Goal: Check status: Check status

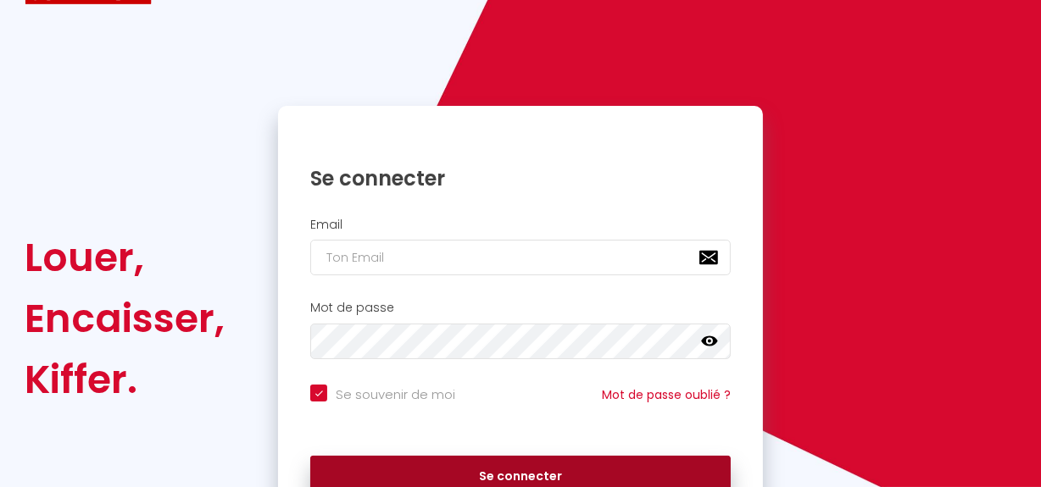
scroll to position [170, 0]
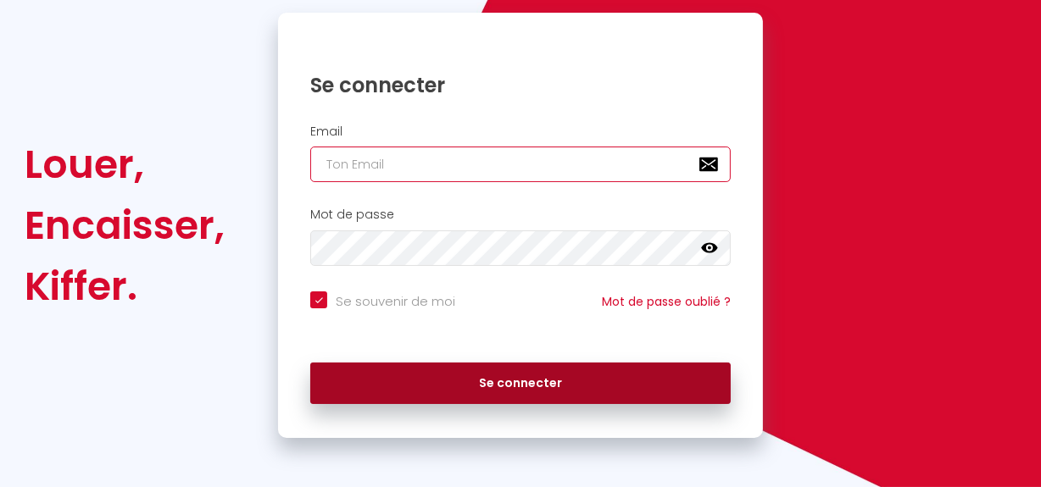
type input "[EMAIL_ADDRESS][DOMAIN_NAME]"
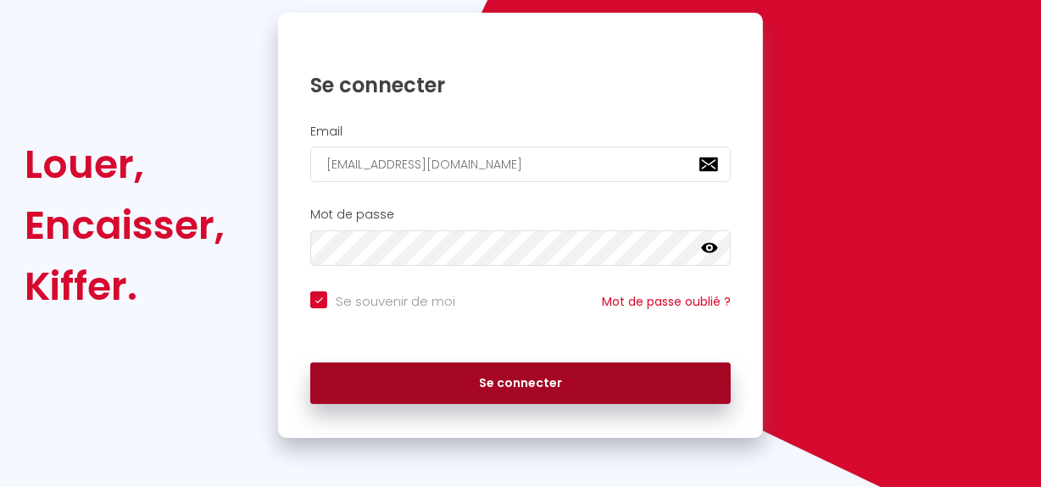
click at [466, 378] on button "Se connecter" at bounding box center [520, 384] width 420 height 42
checkbox input "true"
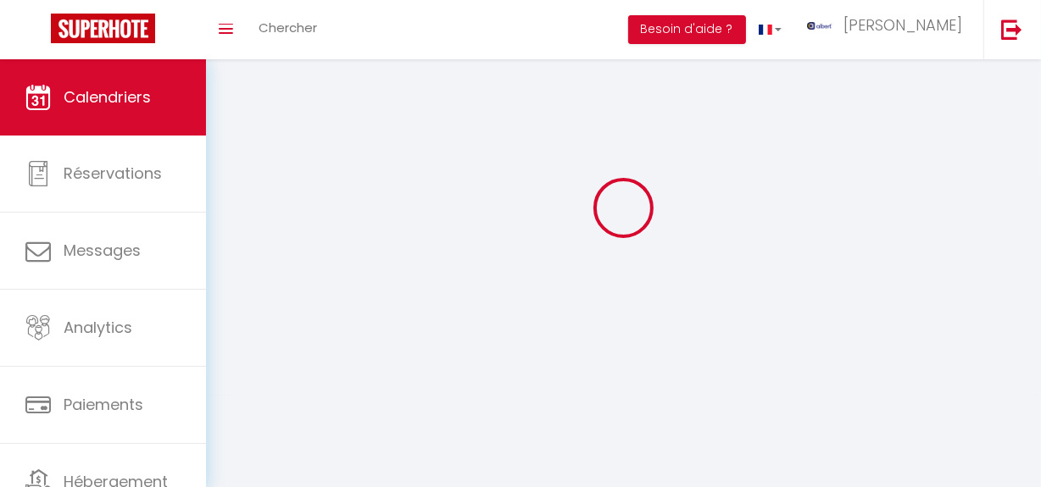
scroll to position [59, 0]
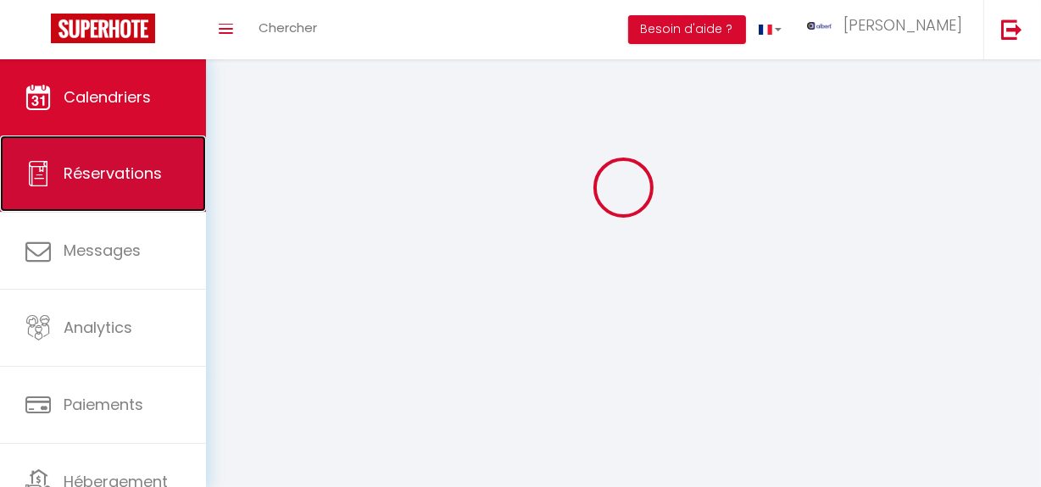
click at [119, 184] on span "Réservations" at bounding box center [113, 173] width 98 height 21
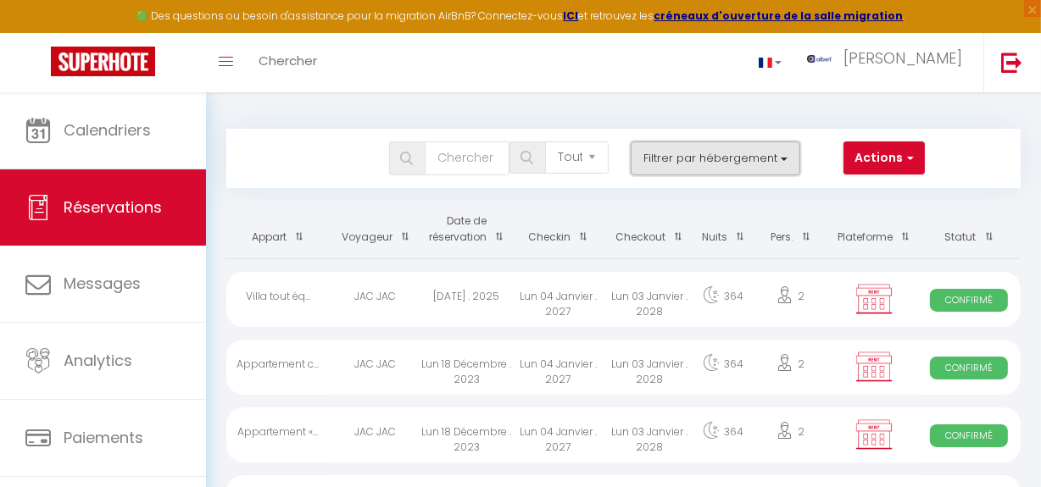
click at [784, 163] on button "Filtrer par hébergement" at bounding box center [716, 159] width 170 height 34
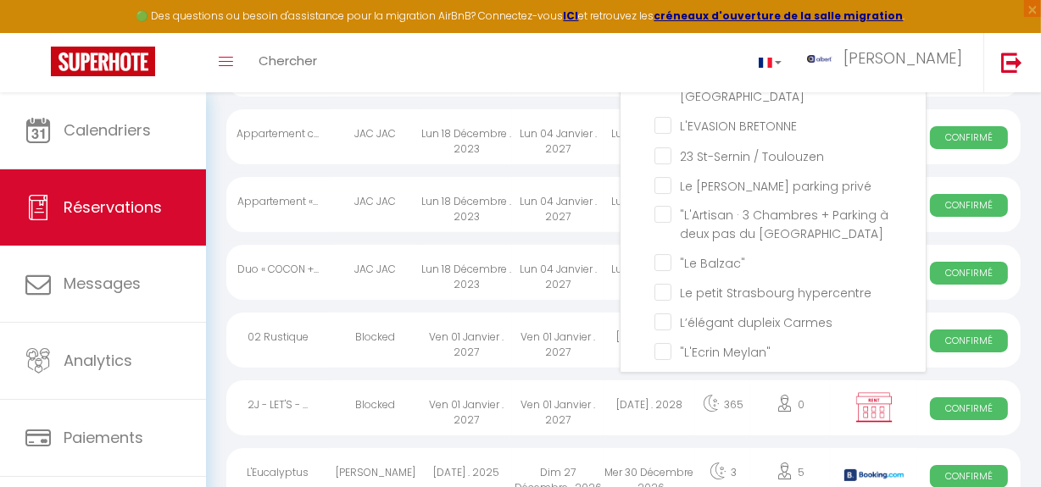
scroll to position [39462, 0]
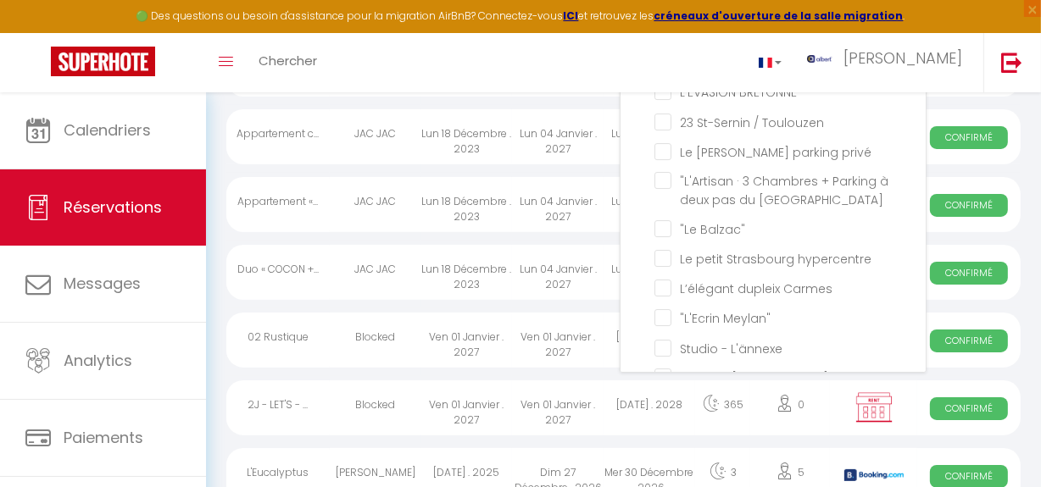
checkbox input "true"
checkbox input "false"
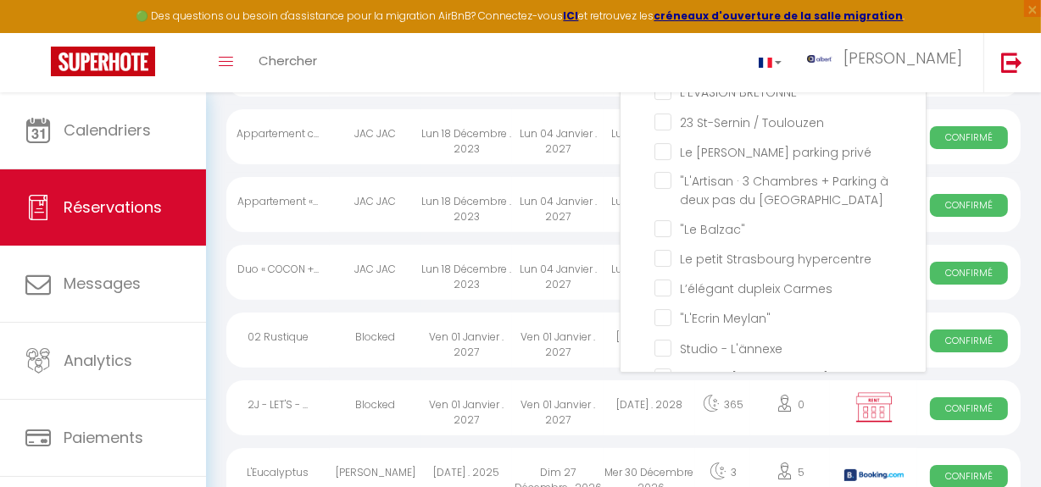
checkbox input "false"
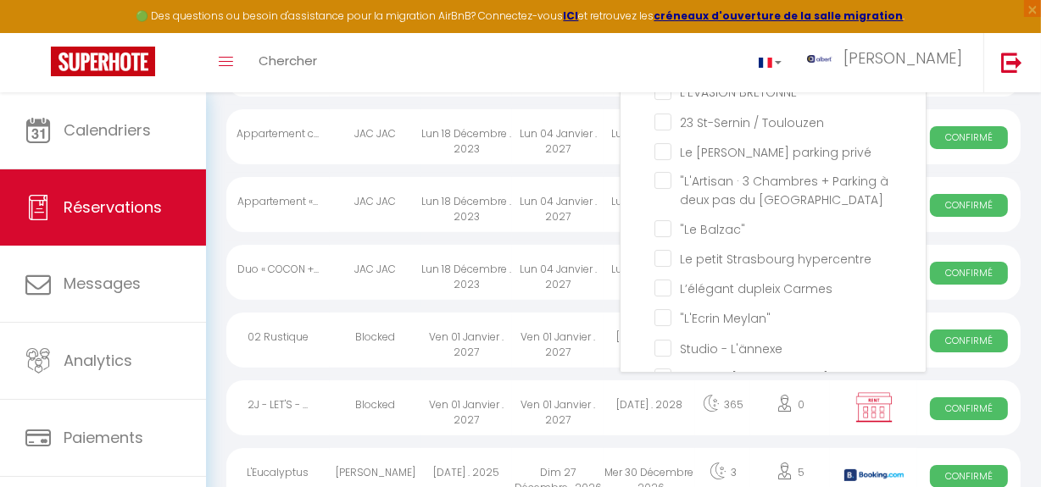
checkbox input "false"
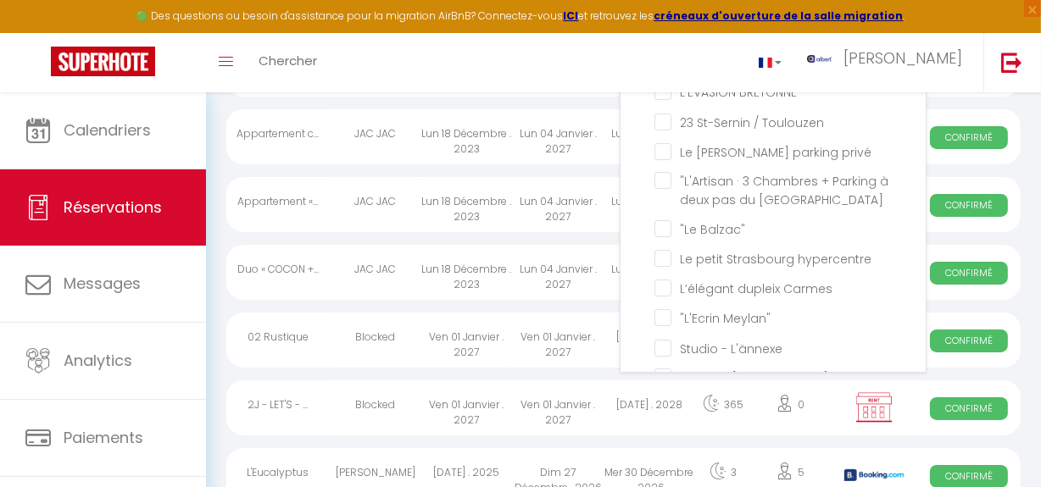
checkbox input "false"
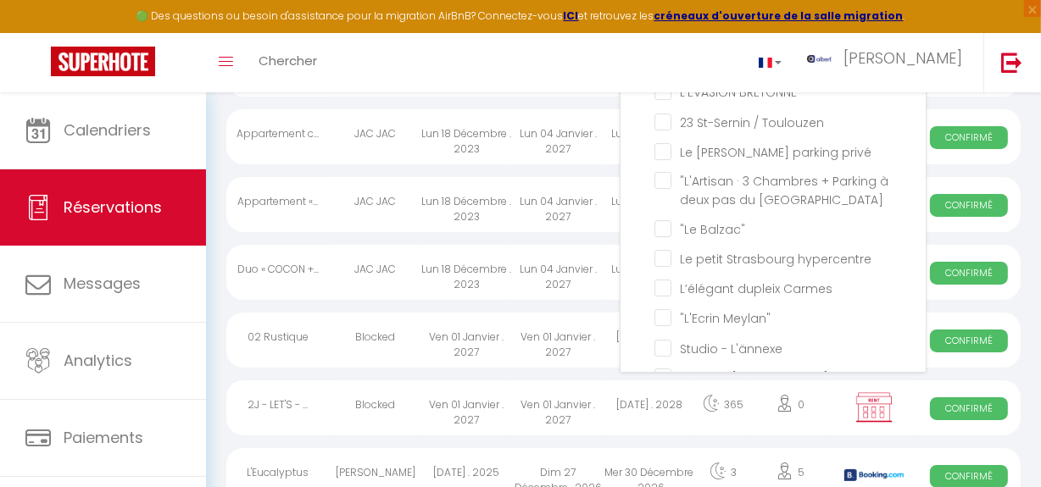
checkbox input "false"
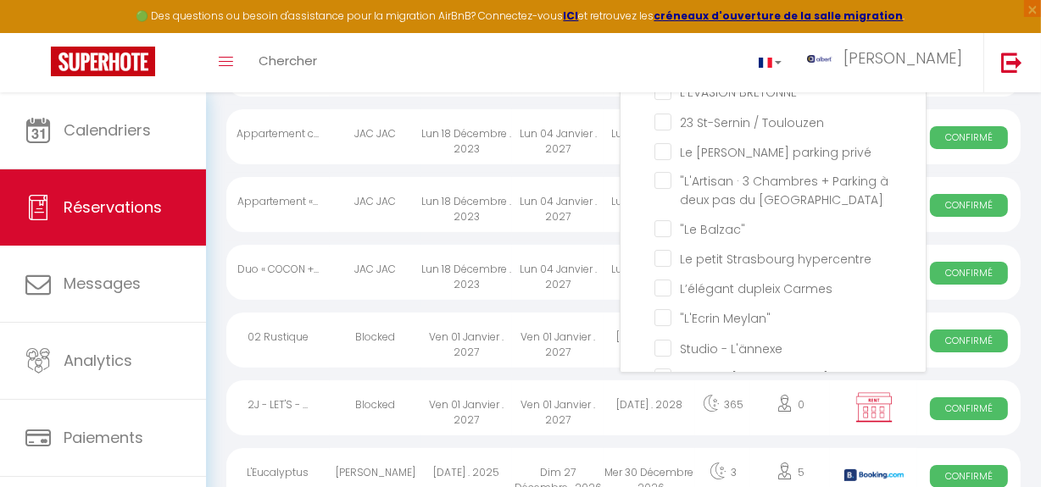
checkbox input "false"
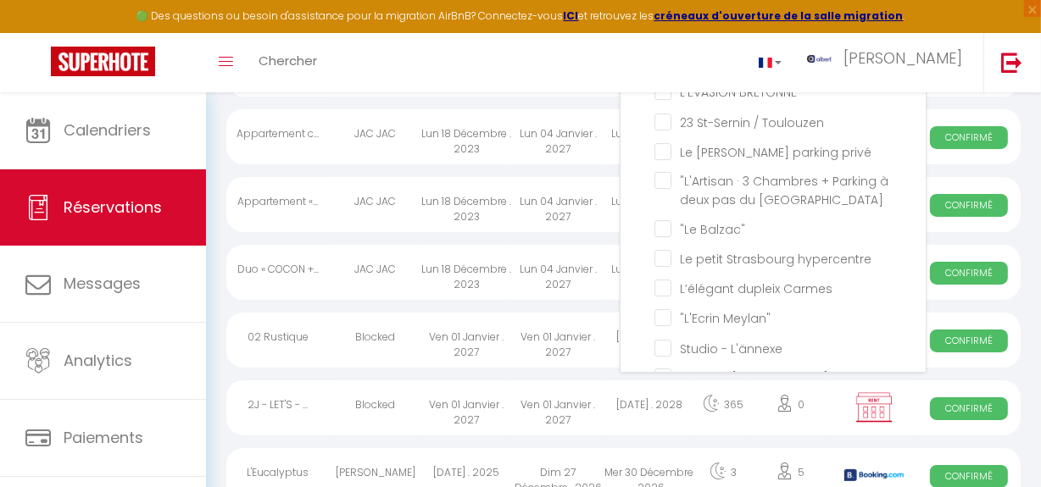
checkbox input "false"
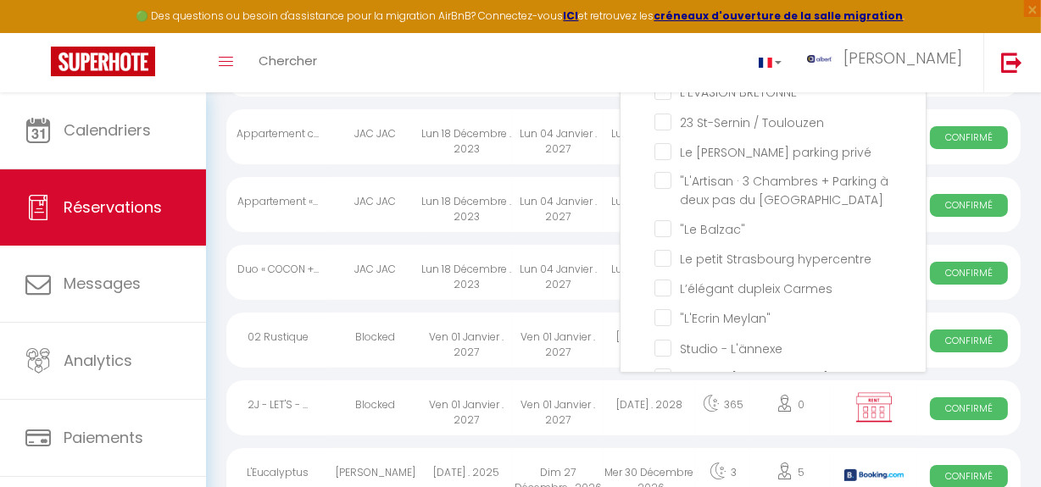
checkbox input "false"
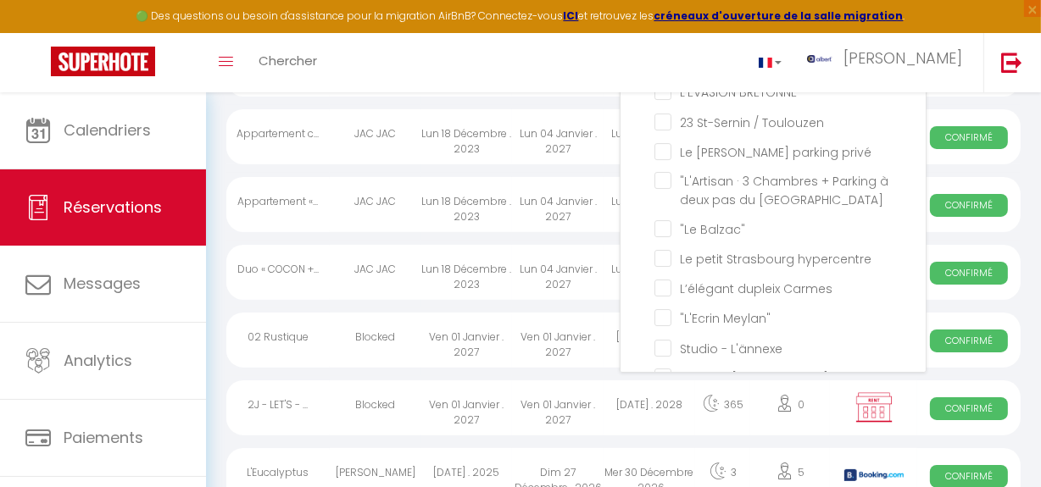
checkbox input "false"
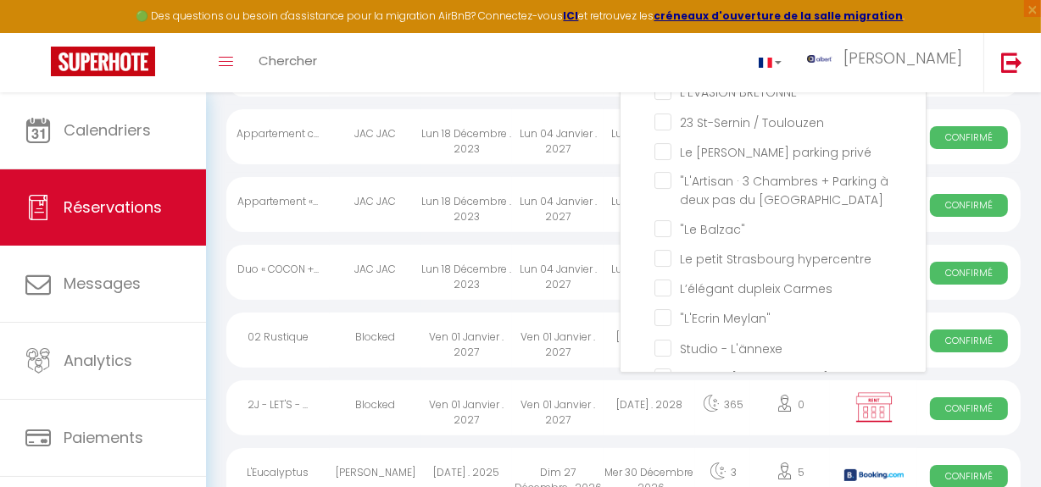
checkbox input "false"
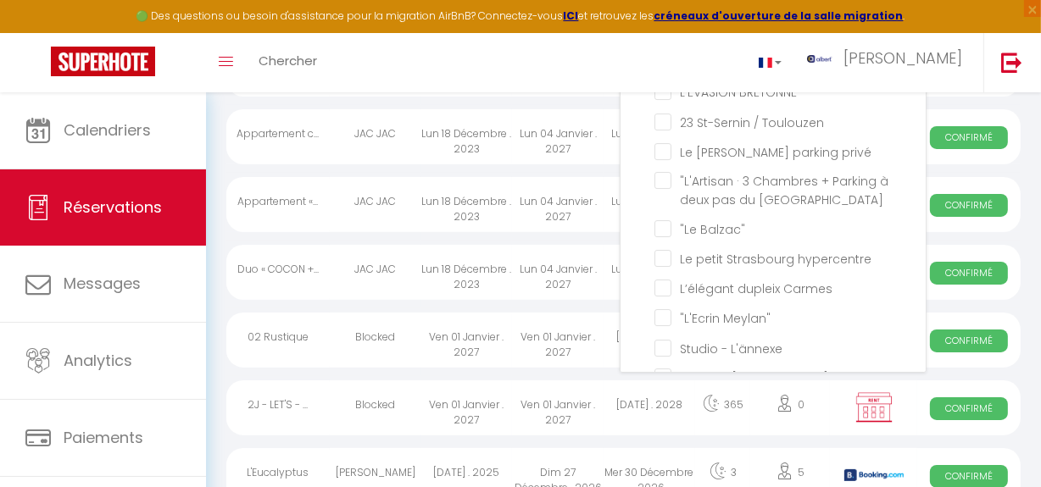
checkbox input "false"
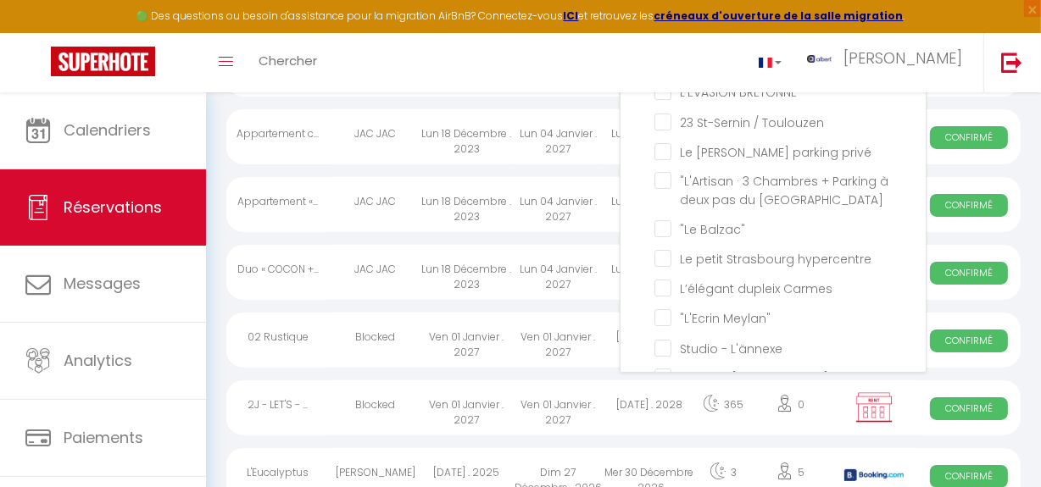
checkbox input "false"
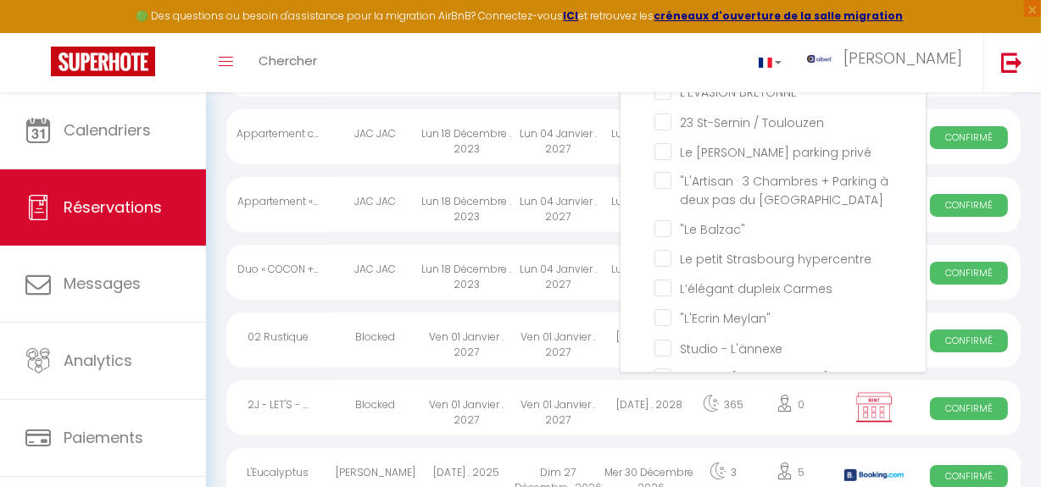
checkbox input "false"
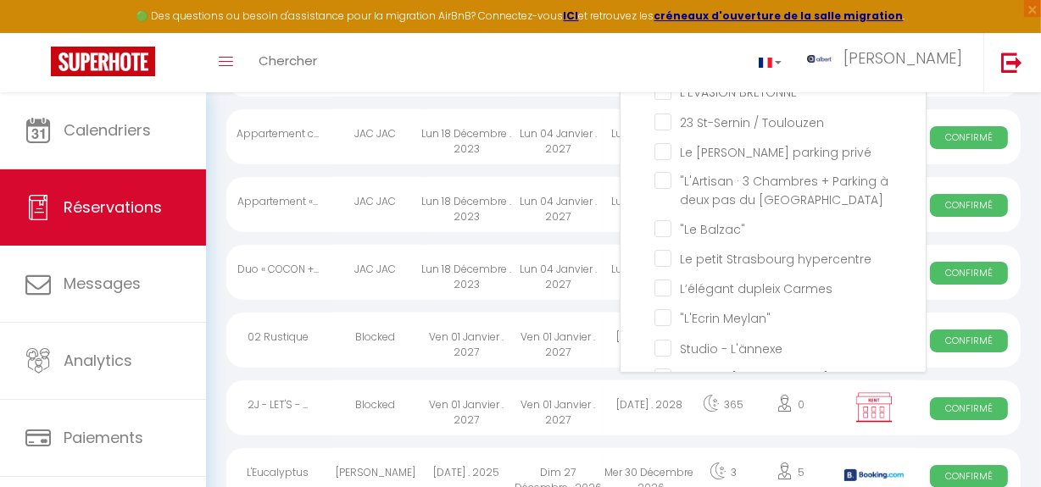
checkbox input "false"
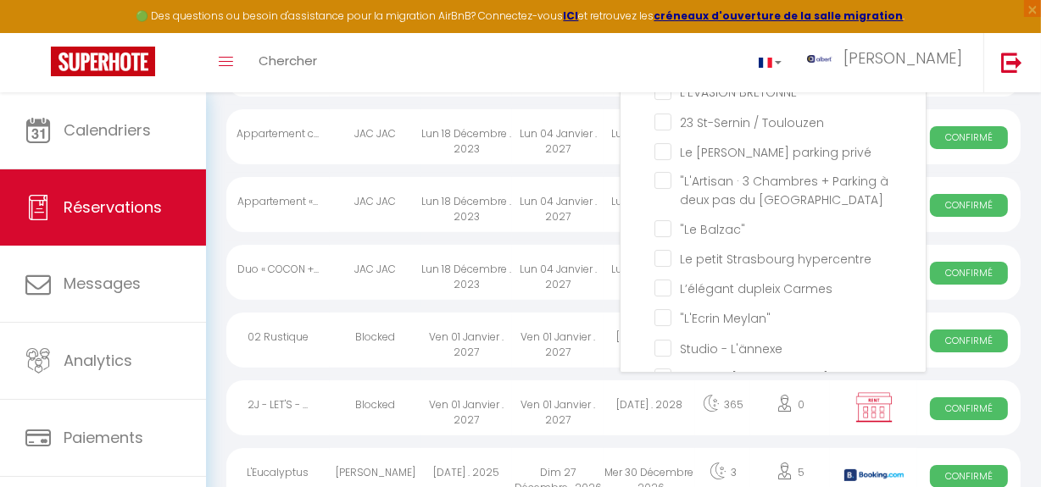
checkbox input "false"
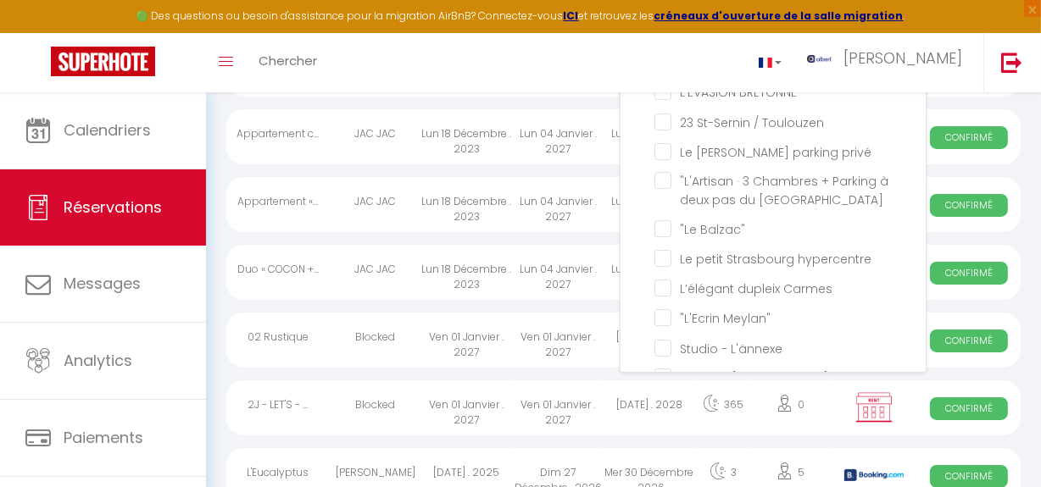
checkbox input "false"
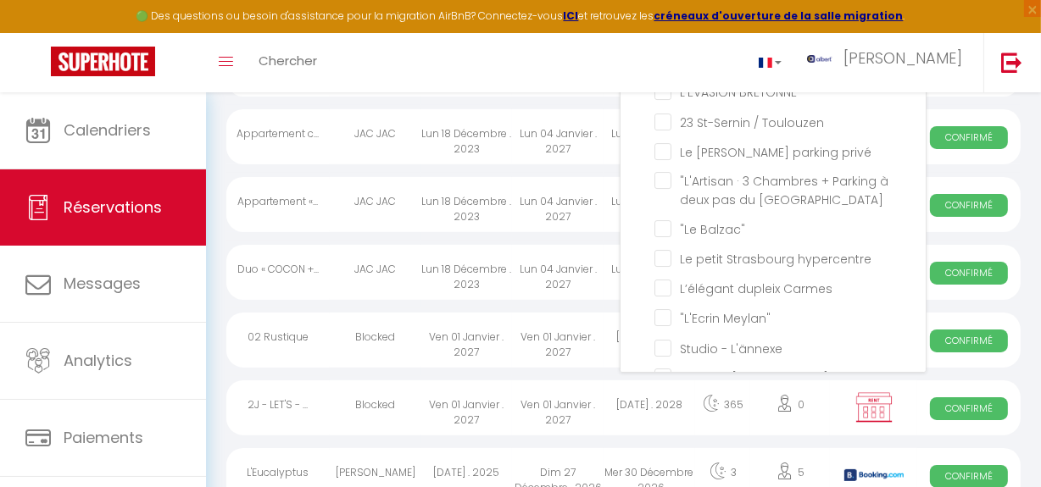
checkbox input "false"
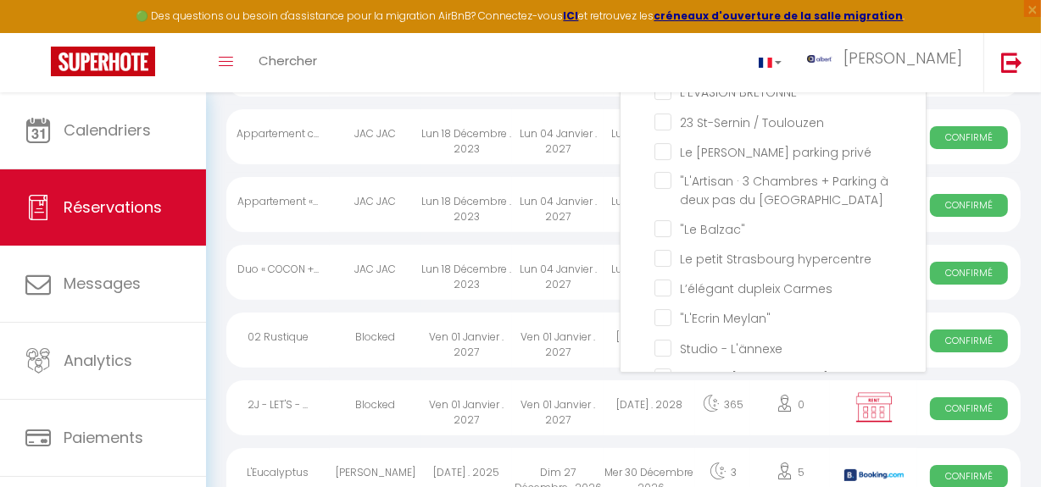
checkbox input "false"
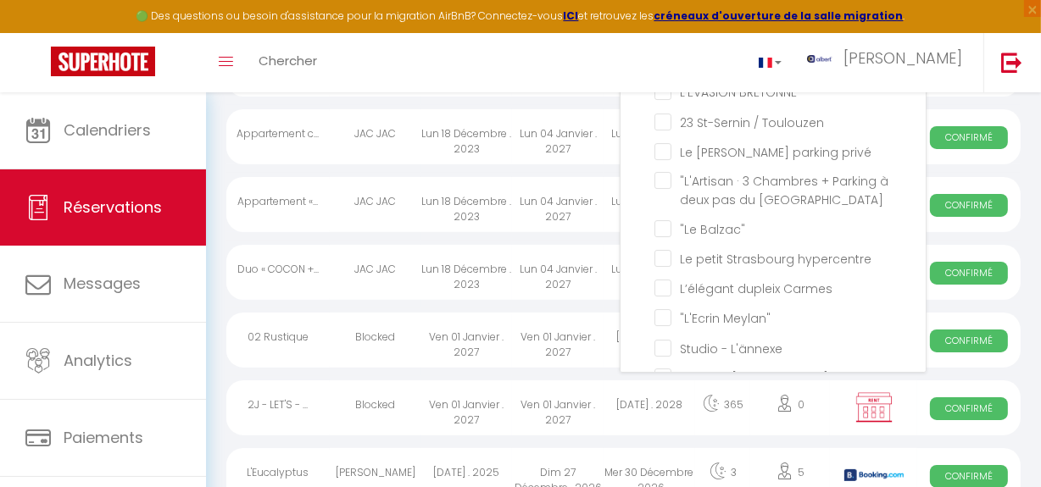
checkbox input "false"
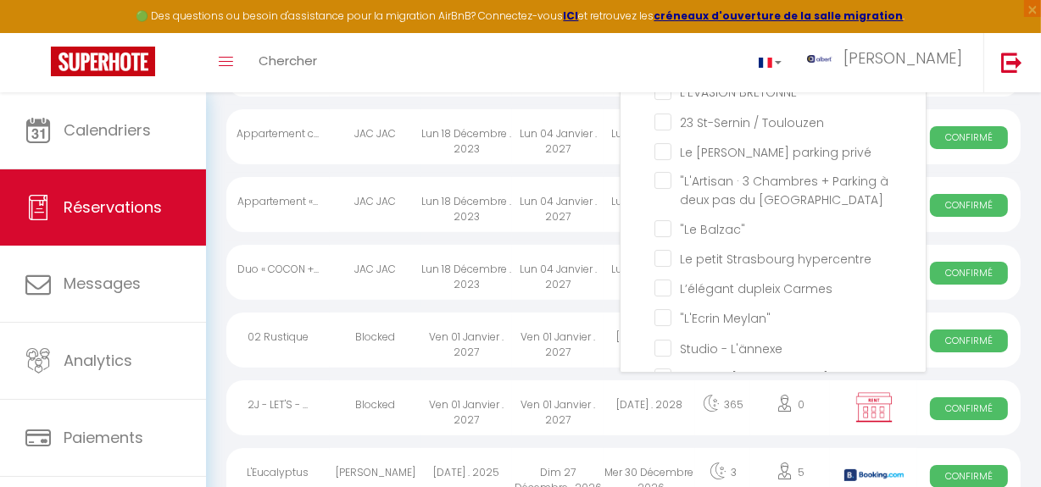
checkbox input "false"
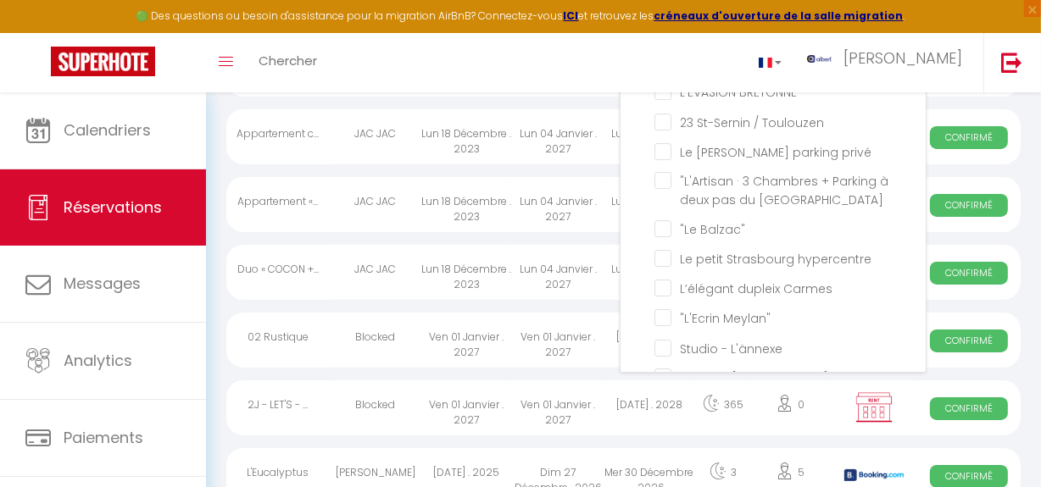
checkbox input "false"
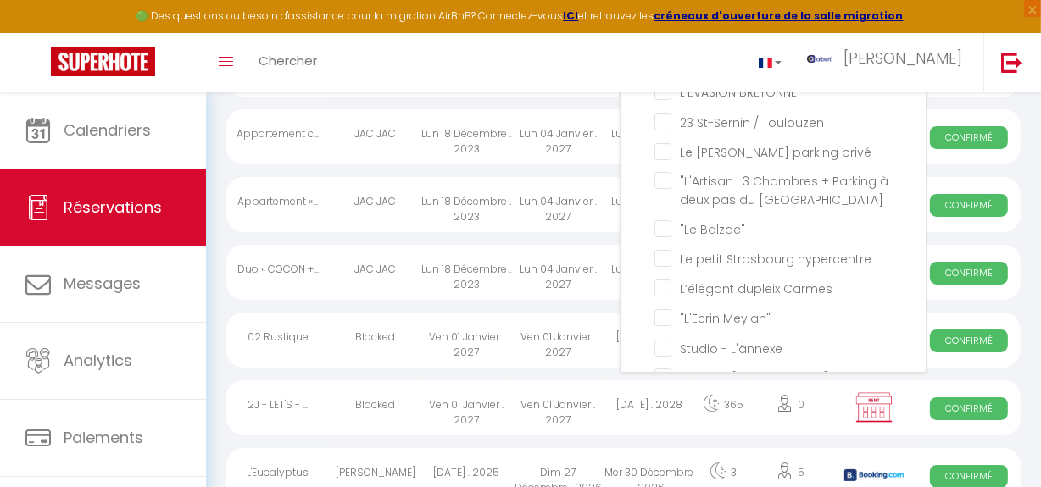
checkbox input "false"
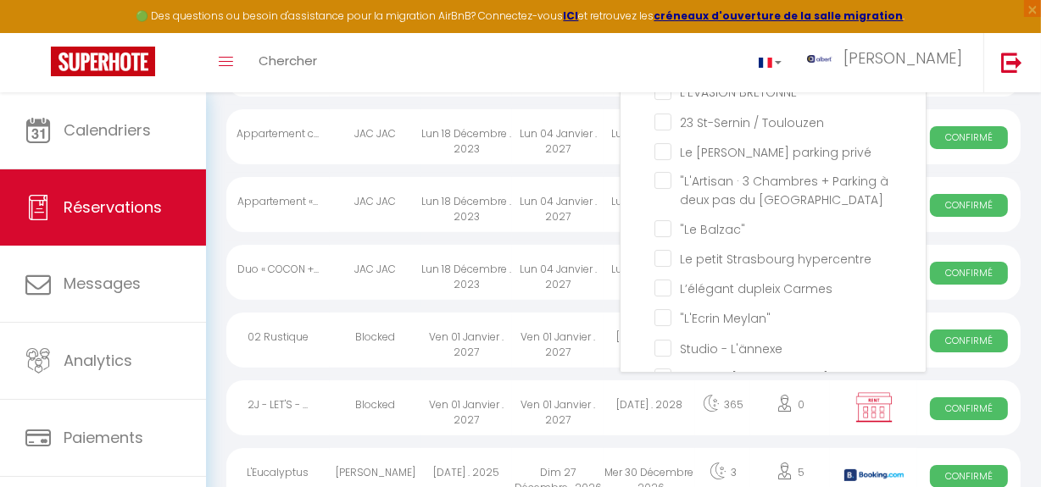
checkbox input "false"
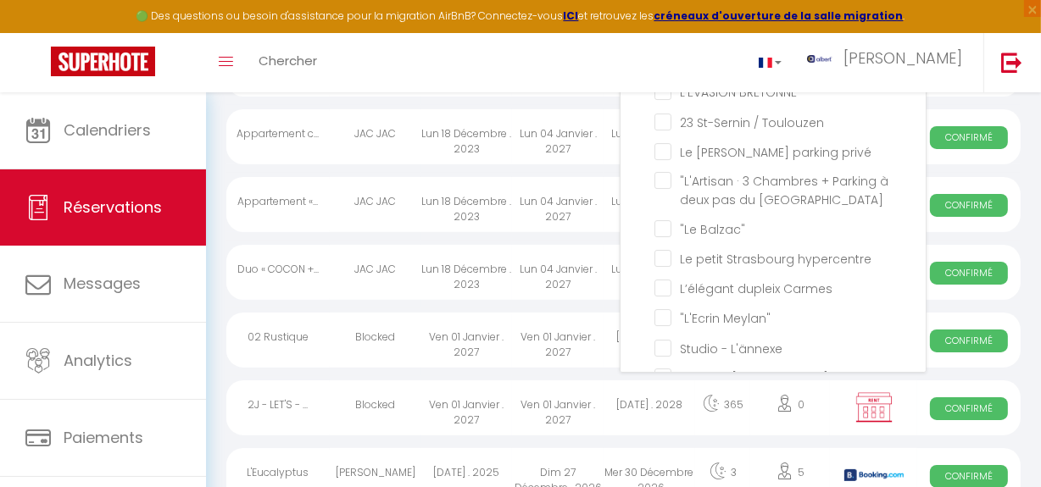
checkbox input "false"
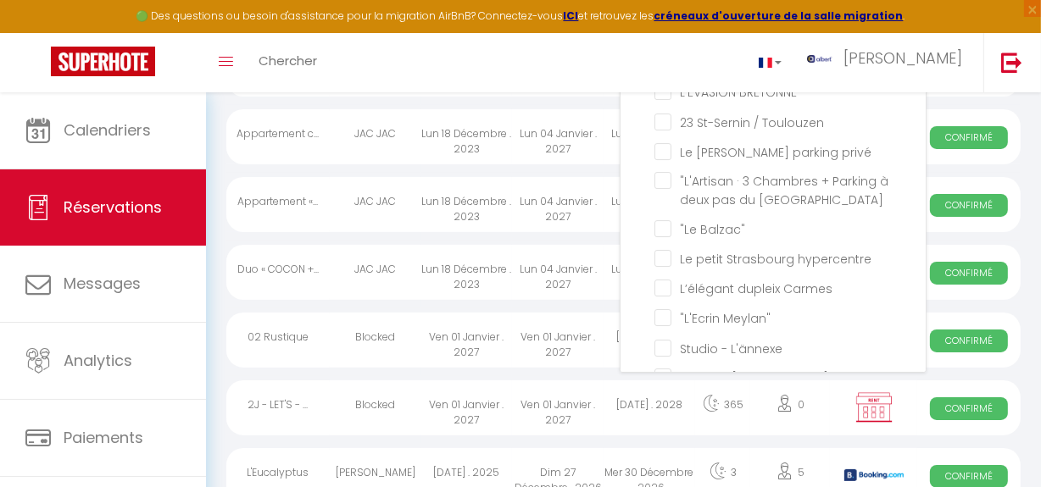
checkbox input "false"
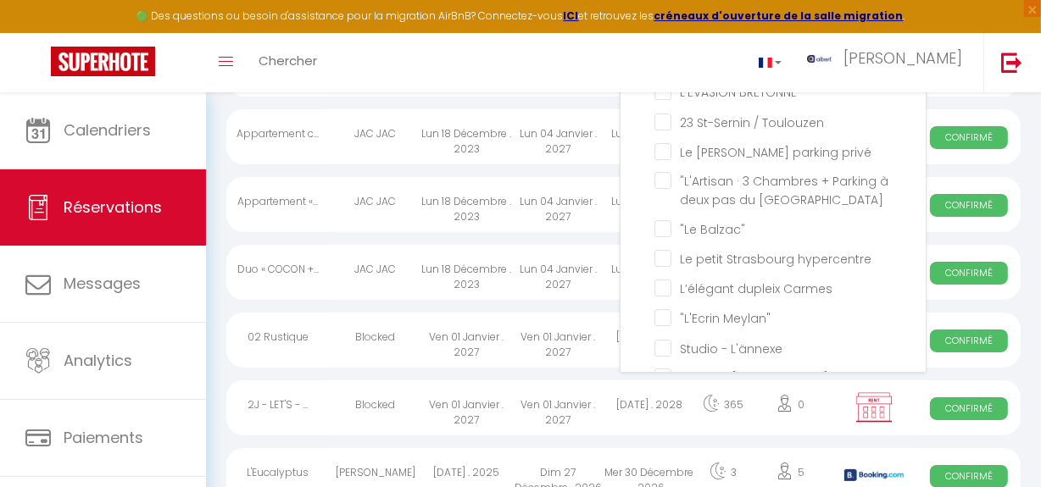
checkbox input "false"
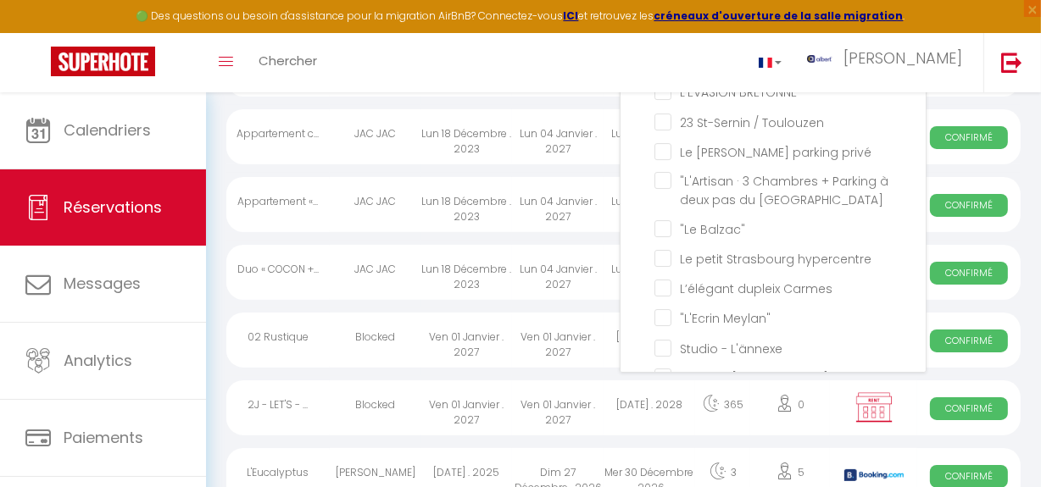
checkbox input "false"
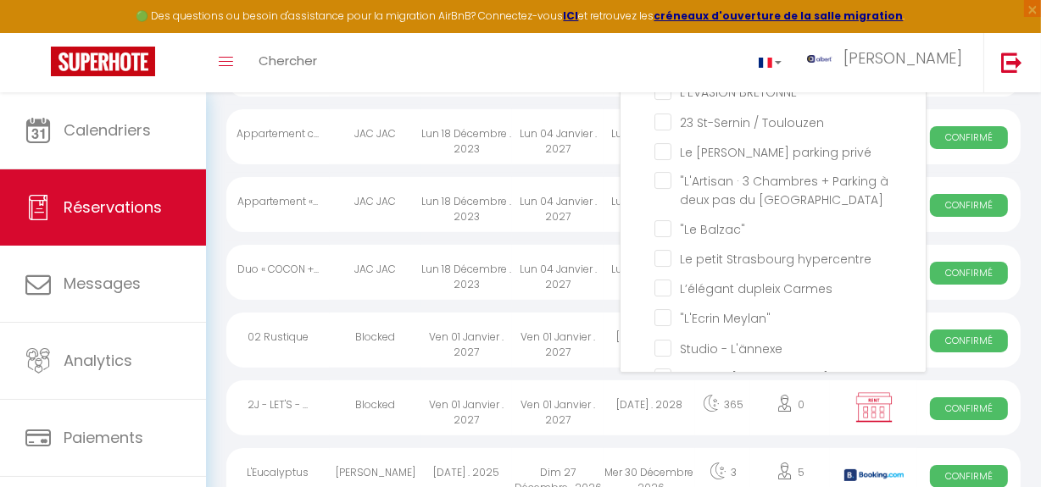
checkbox input "false"
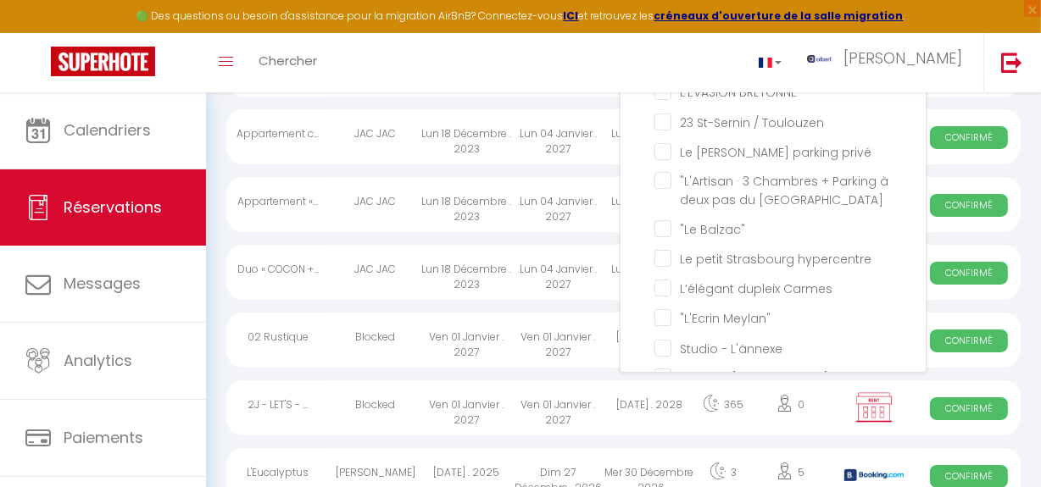
checkbox input "false"
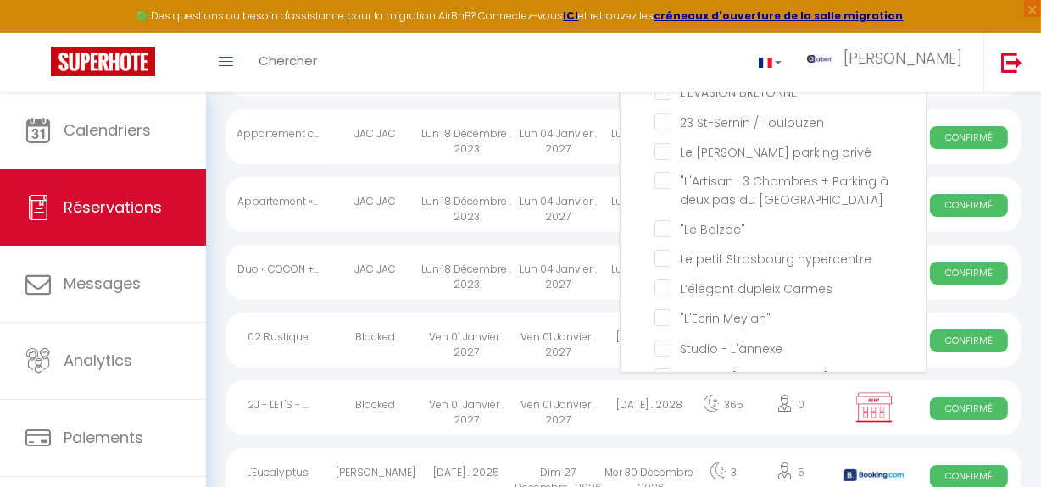
checkbox input "false"
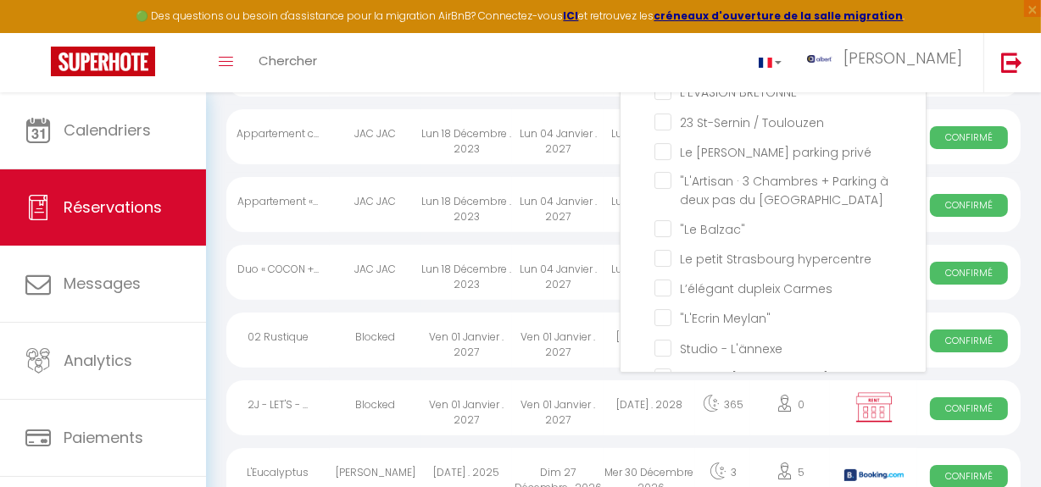
checkbox input "false"
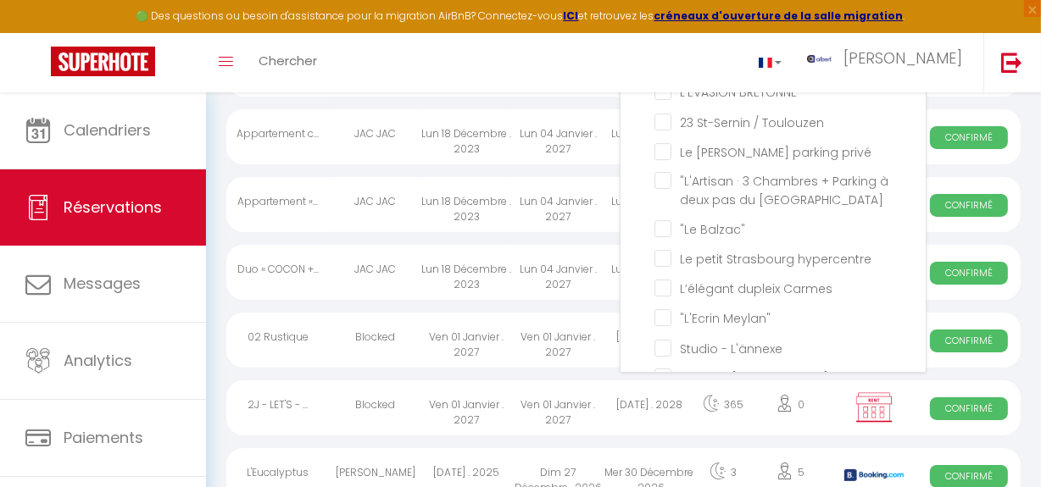
checkbox input "false"
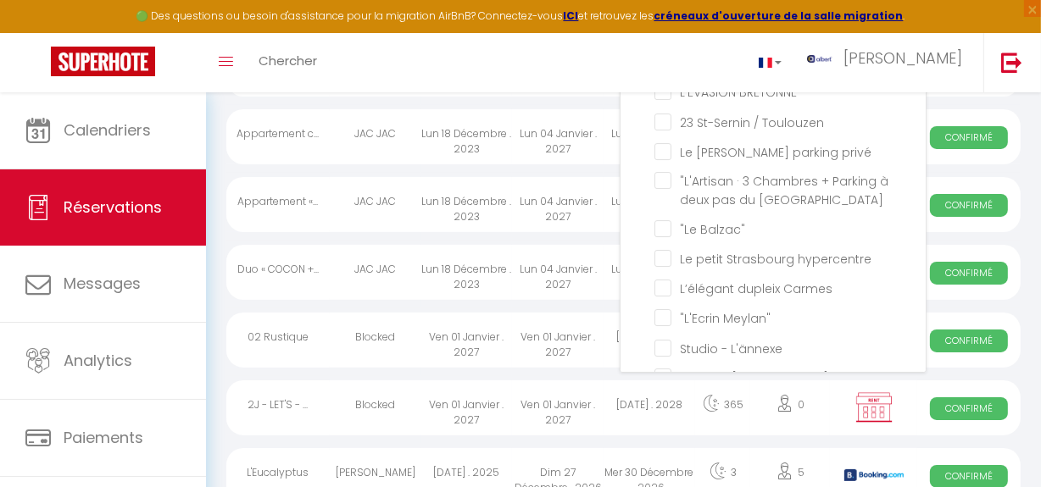
checkbox input "false"
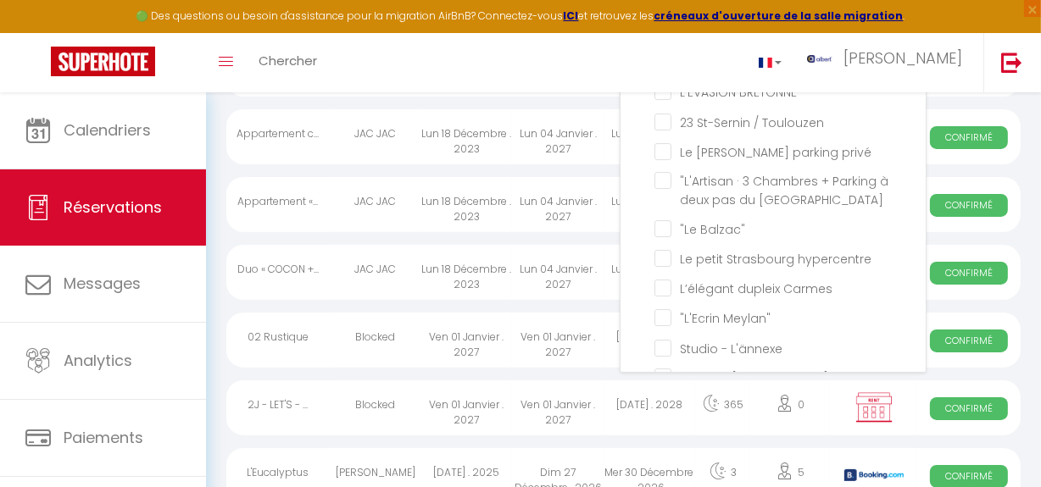
checkbox input "false"
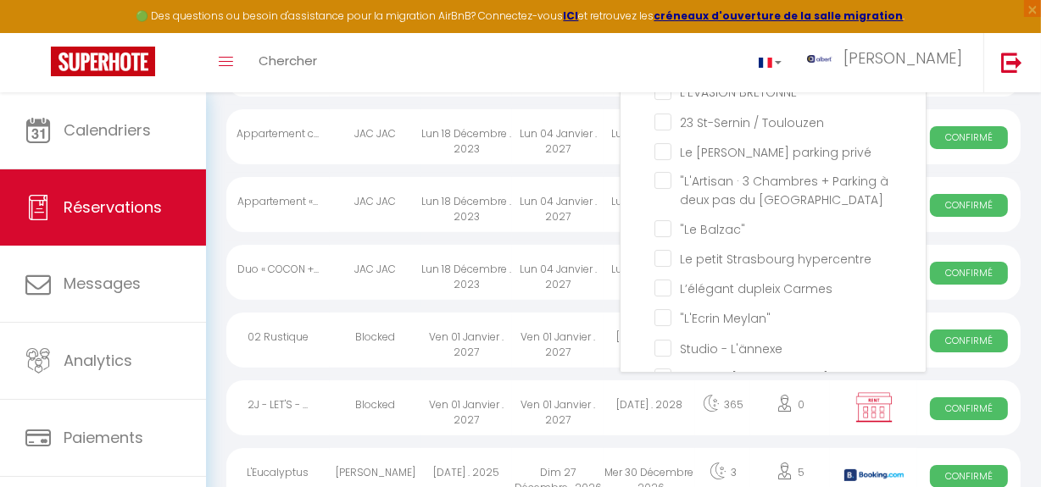
checkbox input "false"
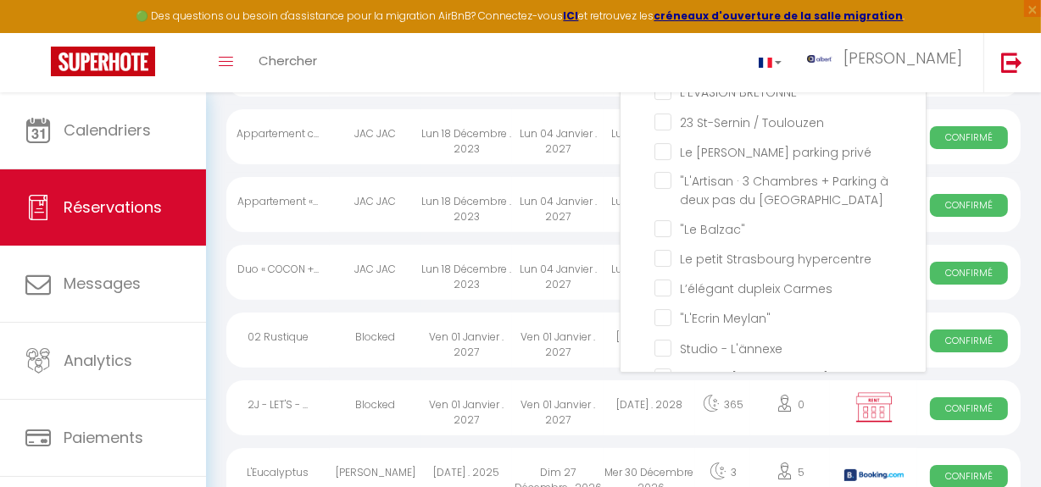
checkbox input "false"
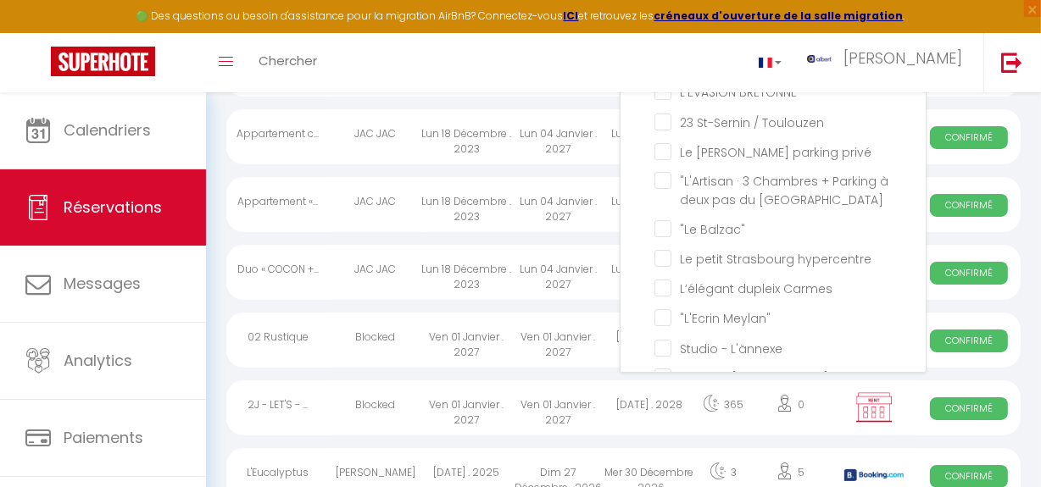
checkbox input "false"
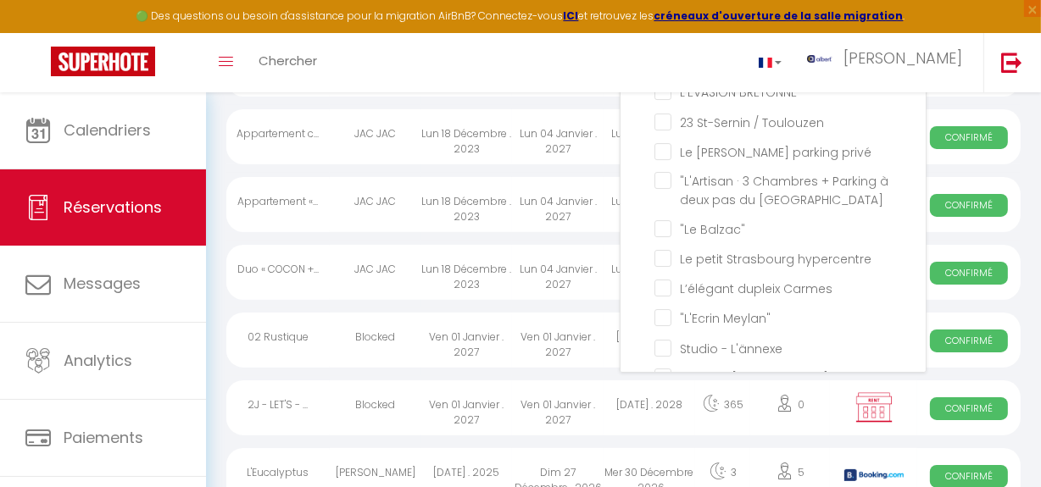
checkbox input "false"
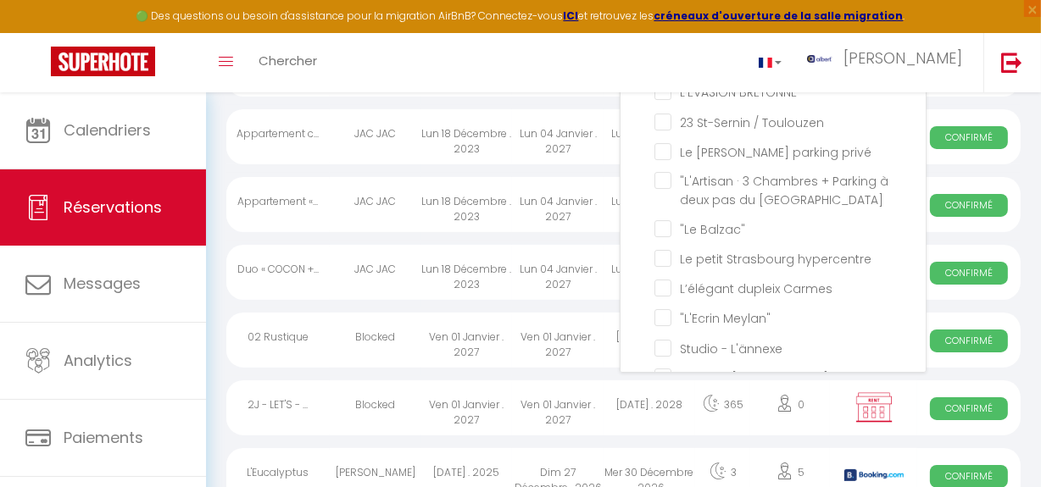
checkbox input "false"
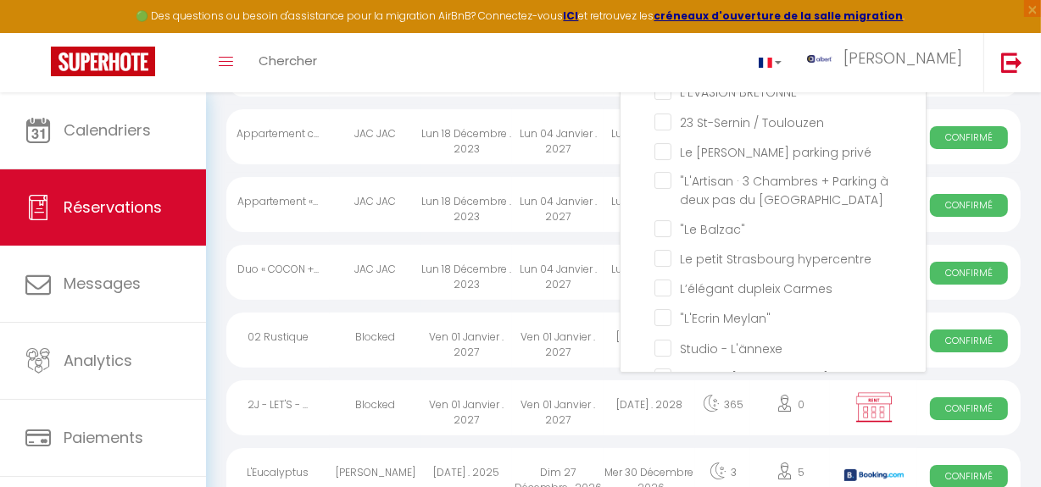
checkbox input "false"
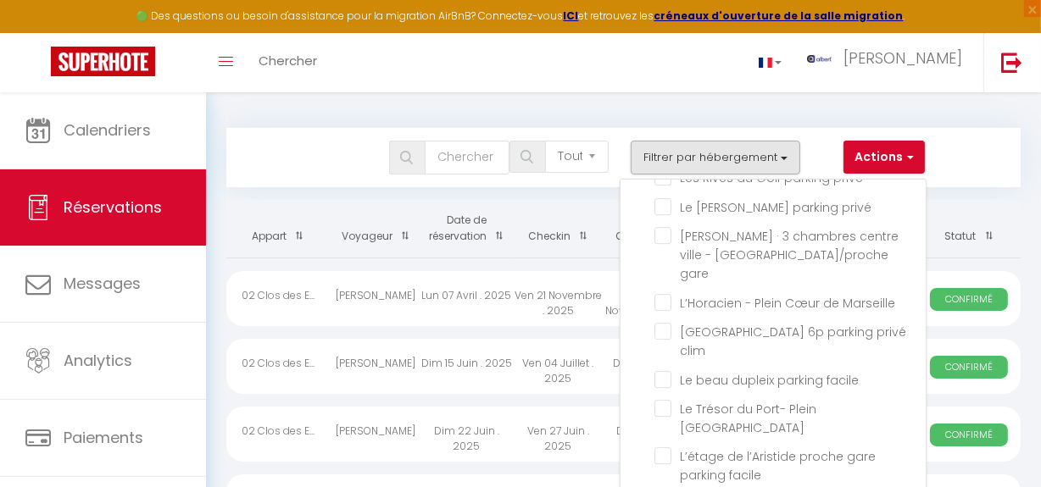
scroll to position [0, 0]
click at [567, 82] on div "Toggle menubar Chercher BUTTON albert Paramètres" at bounding box center [575, 62] width 905 height 59
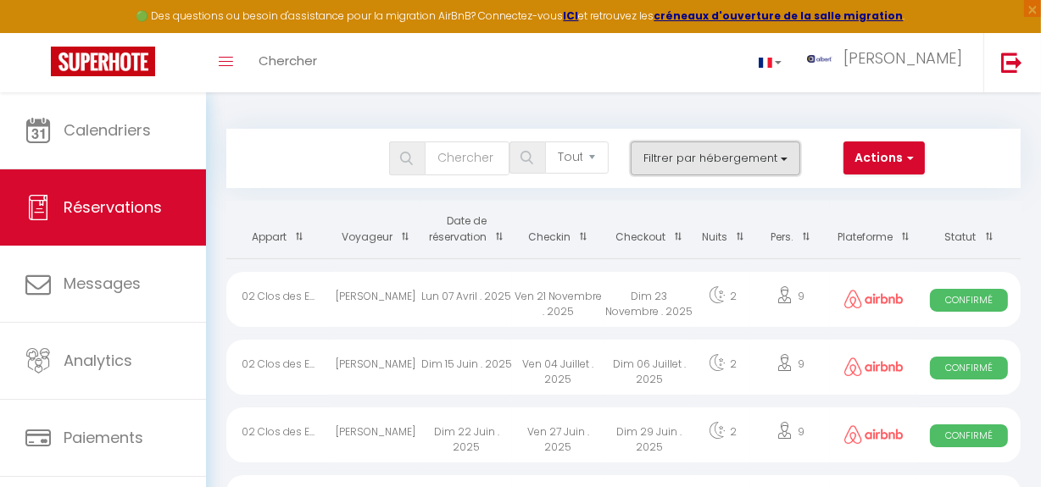
click at [780, 150] on button "Filtrer par hébergement" at bounding box center [716, 159] width 170 height 34
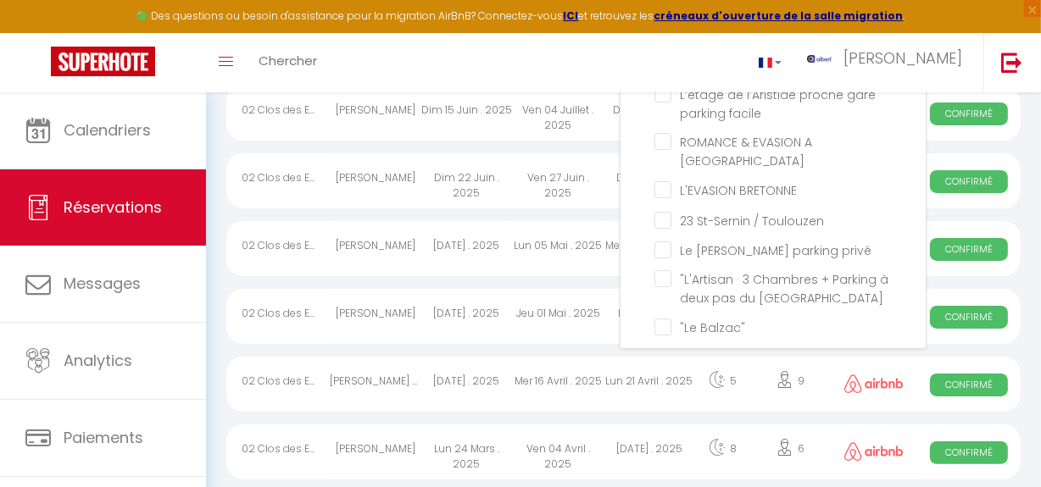
scroll to position [39384, 0]
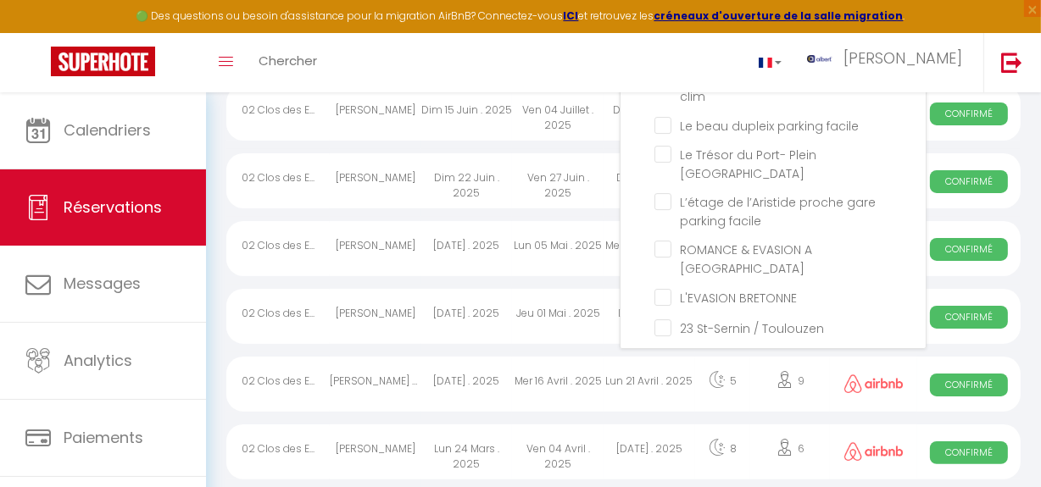
scroll to position [39231, 0]
click at [625, 74] on div "Toggle menubar Chercher BUTTON albert Paramètres" at bounding box center [575, 62] width 905 height 59
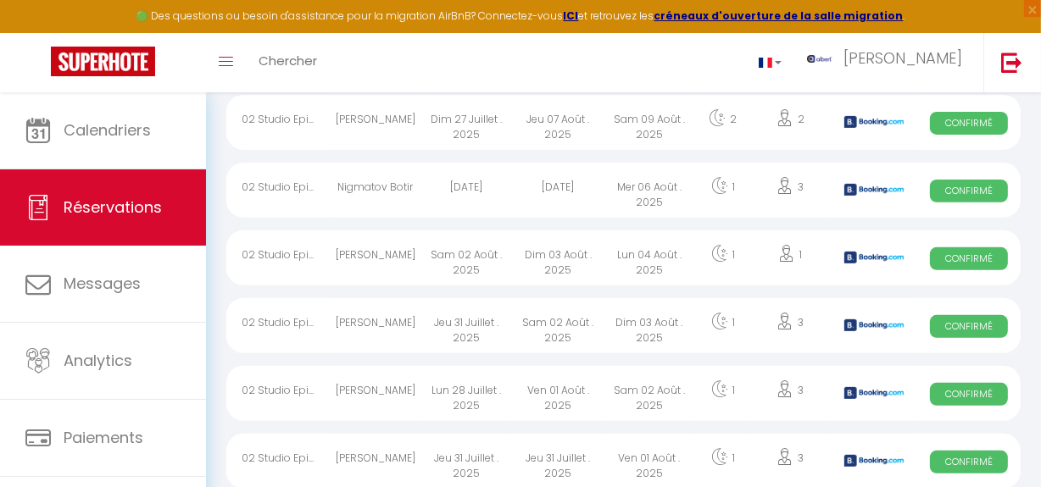
scroll to position [616, 0]
